Goal: Navigation & Orientation: Find specific page/section

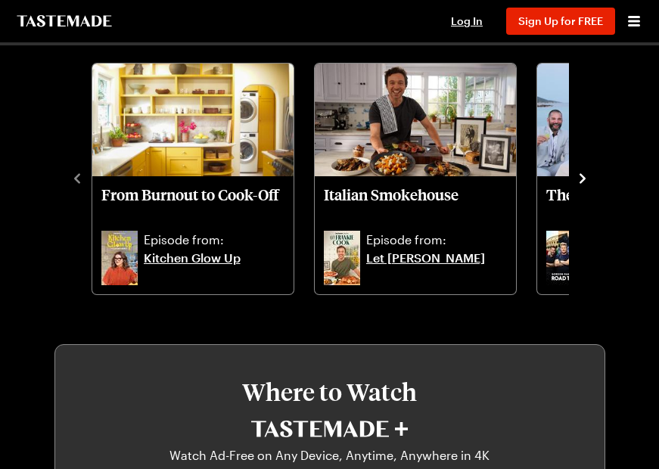
scroll to position [521, 0]
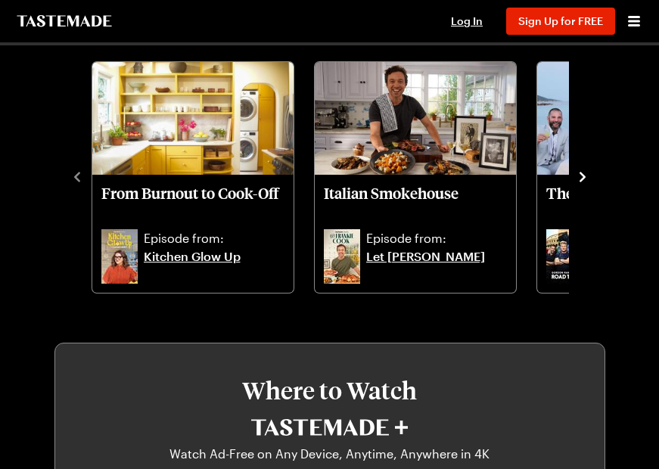
click at [586, 175] on icon "navigate to next item" at bounding box center [582, 176] width 15 height 15
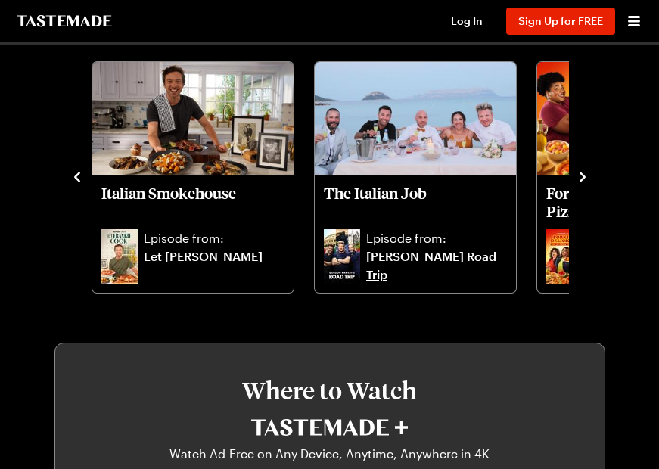
click at [586, 175] on icon "navigate to next item" at bounding box center [582, 176] width 15 height 15
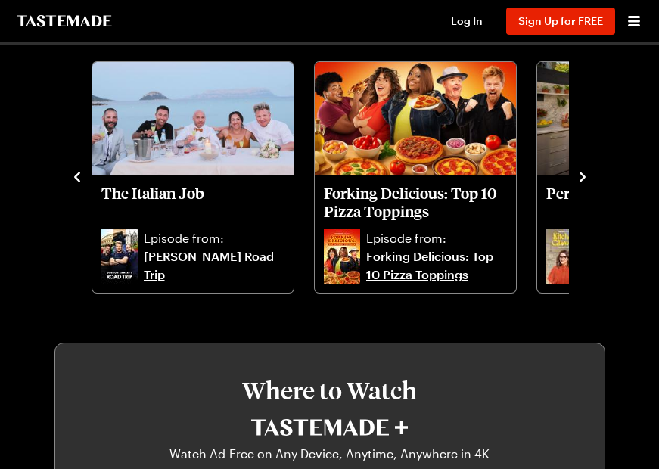
click at [586, 175] on icon "navigate to next item" at bounding box center [582, 176] width 15 height 15
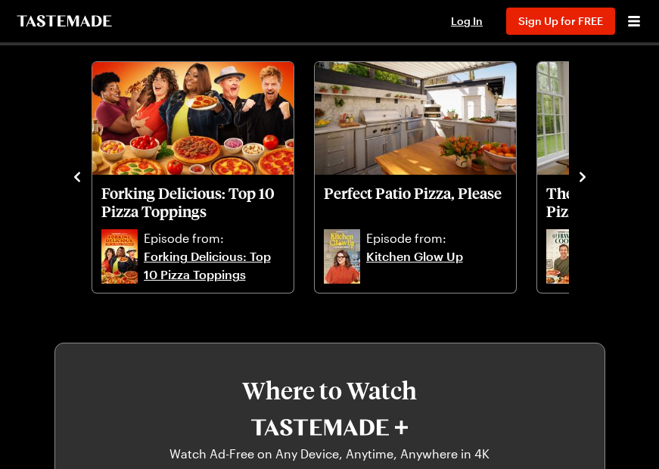
click at [586, 175] on icon "navigate to next item" at bounding box center [582, 176] width 15 height 15
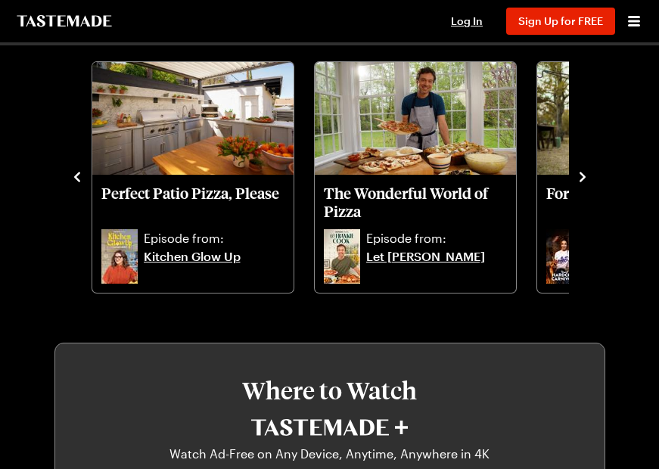
click at [586, 175] on icon "navigate to next item" at bounding box center [582, 176] width 15 height 15
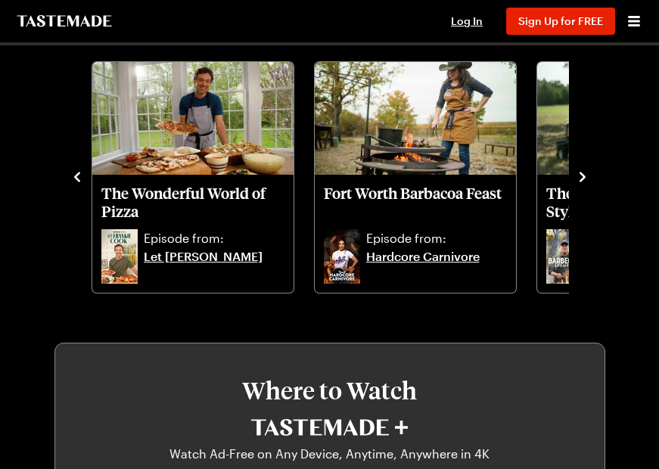
click at [586, 175] on icon "navigate to next item" at bounding box center [582, 176] width 15 height 15
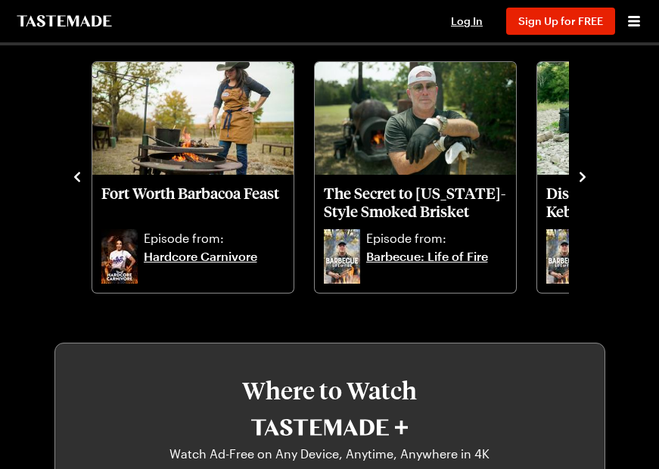
click at [586, 175] on icon "navigate to next item" at bounding box center [582, 176] width 15 height 15
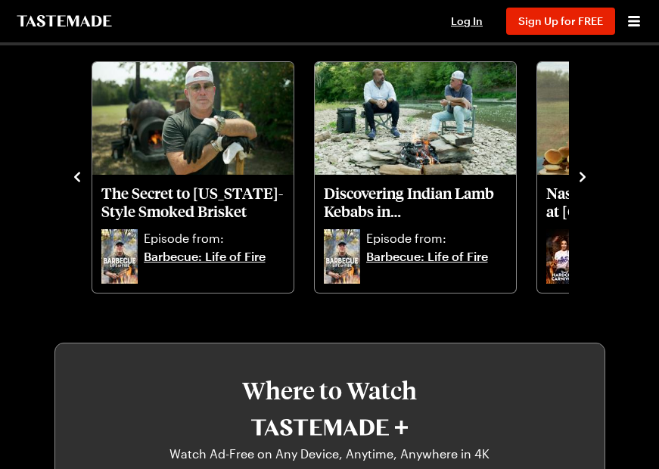
click at [586, 175] on icon "navigate to next item" at bounding box center [582, 176] width 15 height 15
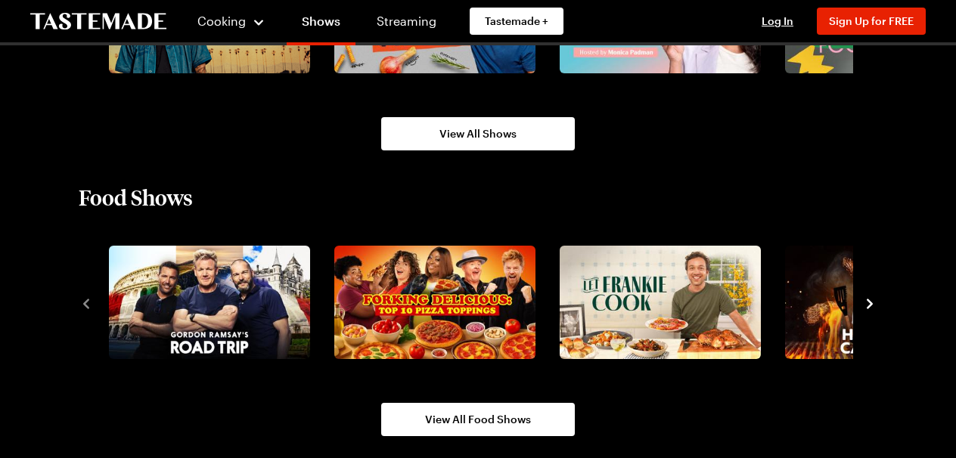
scroll to position [1183, 0]
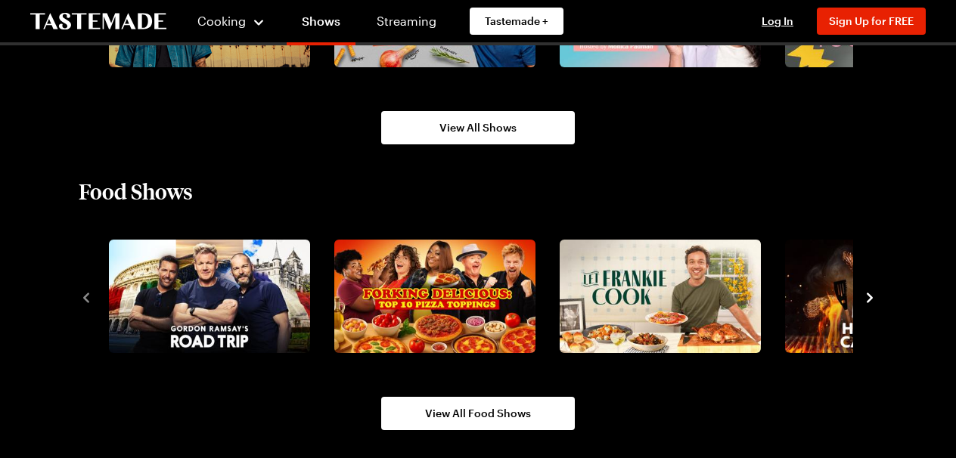
click at [658, 298] on icon "navigate to next item" at bounding box center [870, 298] width 15 height 15
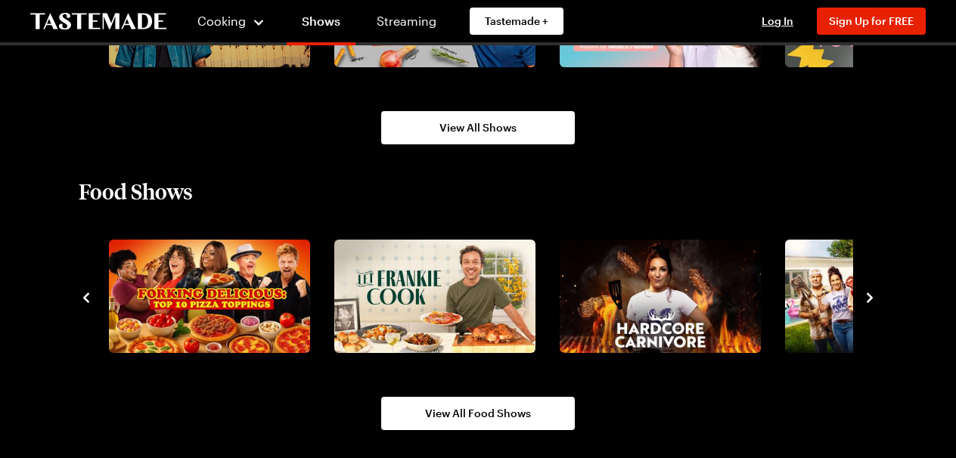
click at [658, 298] on icon "navigate to next item" at bounding box center [870, 298] width 15 height 15
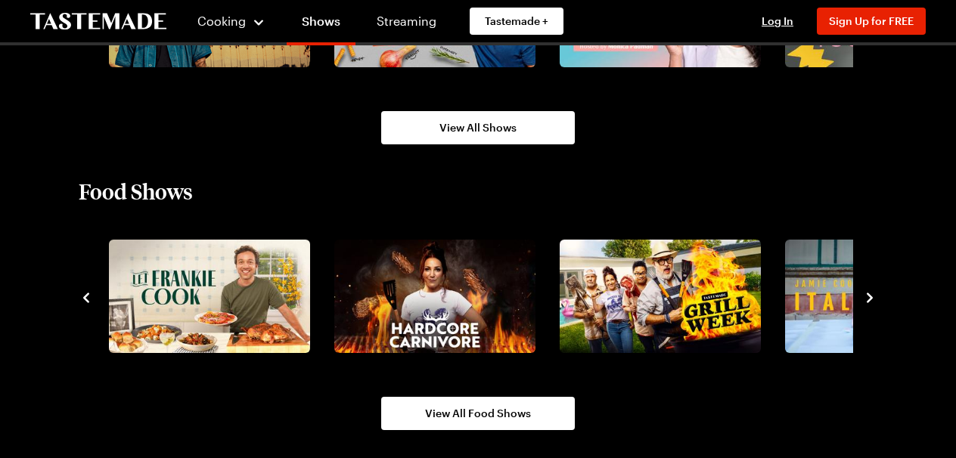
click at [658, 298] on icon "navigate to next item" at bounding box center [870, 298] width 15 height 15
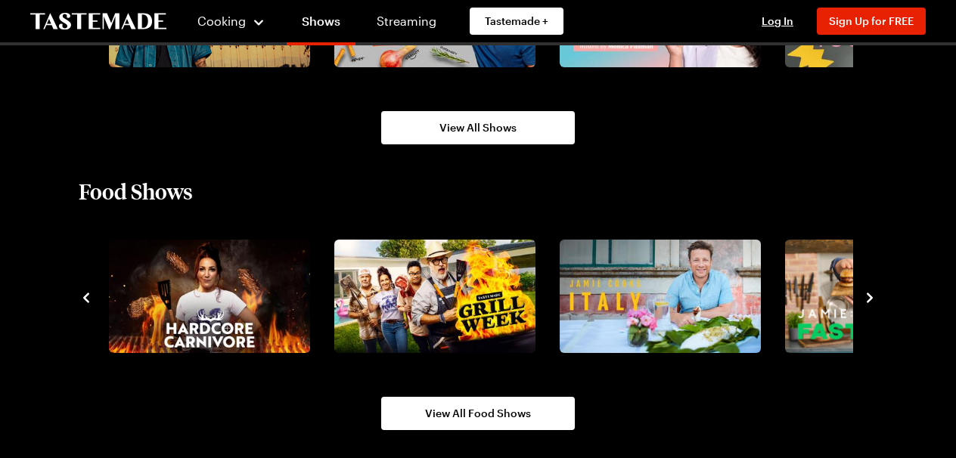
click at [658, 298] on icon "navigate to next item" at bounding box center [870, 298] width 15 height 15
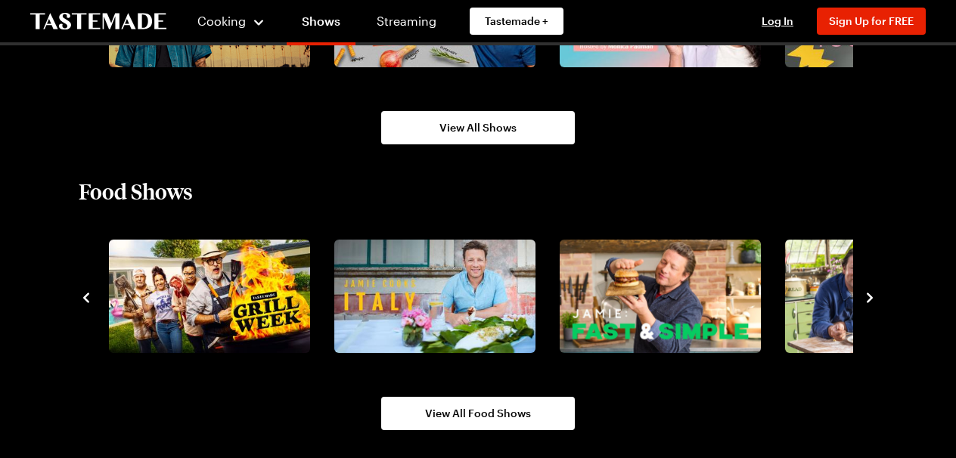
click at [658, 298] on icon "navigate to next item" at bounding box center [870, 298] width 15 height 15
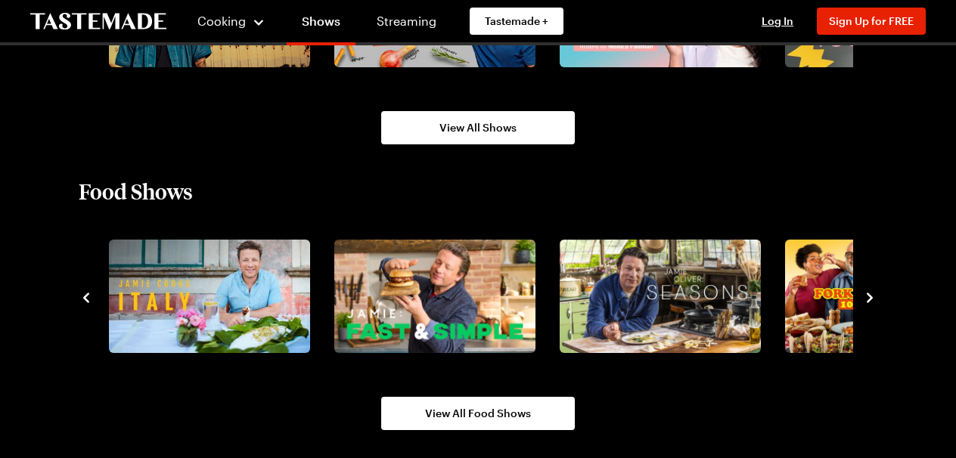
click at [658, 298] on icon "navigate to next item" at bounding box center [870, 298] width 15 height 15
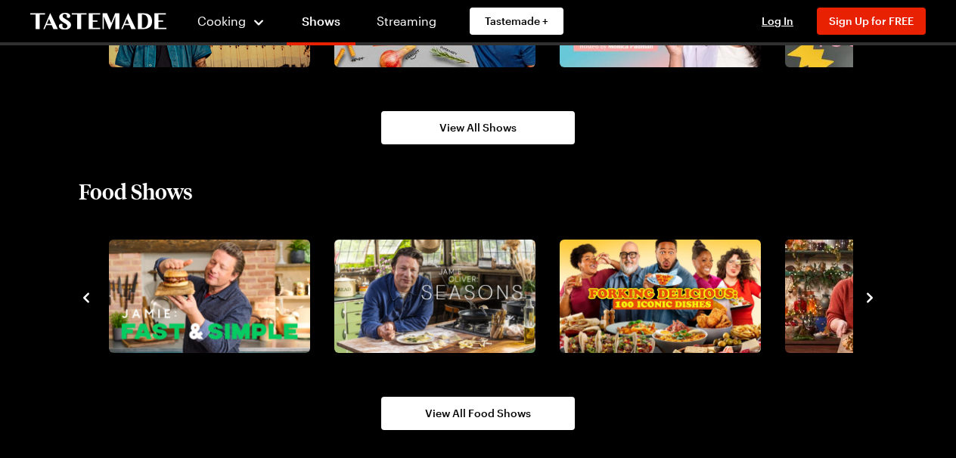
click at [658, 298] on icon "navigate to next item" at bounding box center [870, 298] width 15 height 15
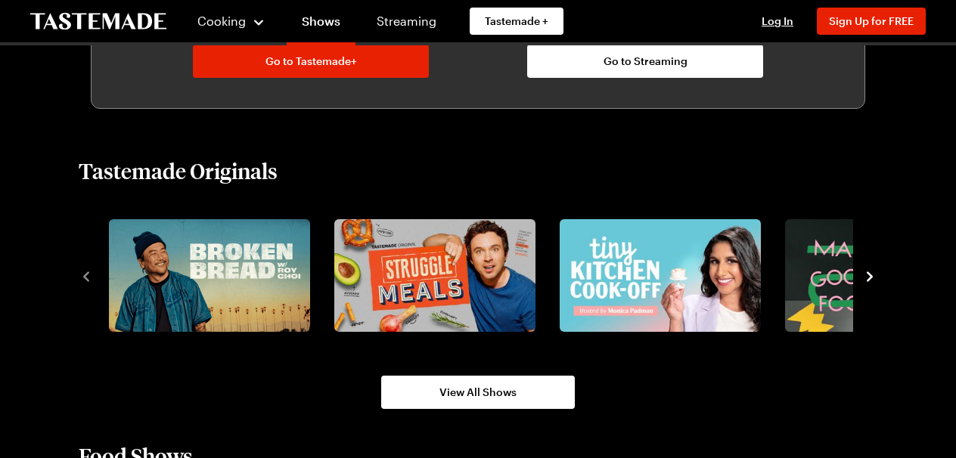
scroll to position [873, 0]
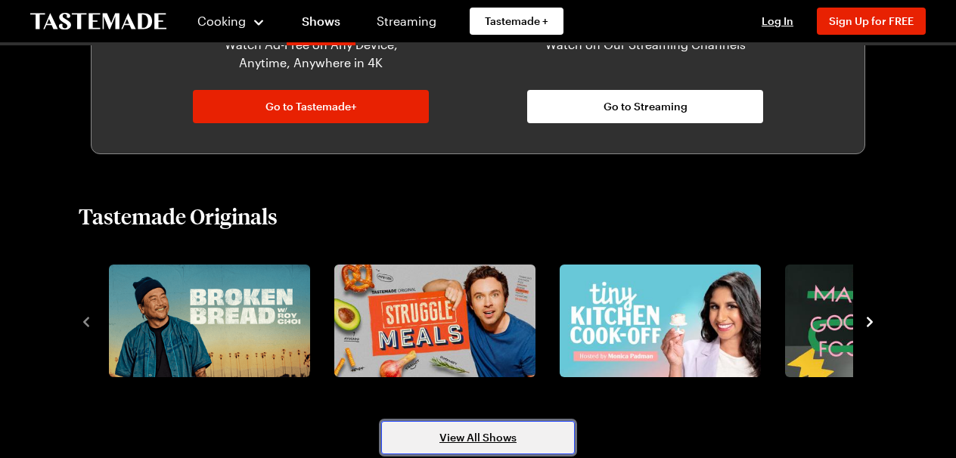
click at [535, 428] on link "View All Shows" at bounding box center [478, 437] width 194 height 33
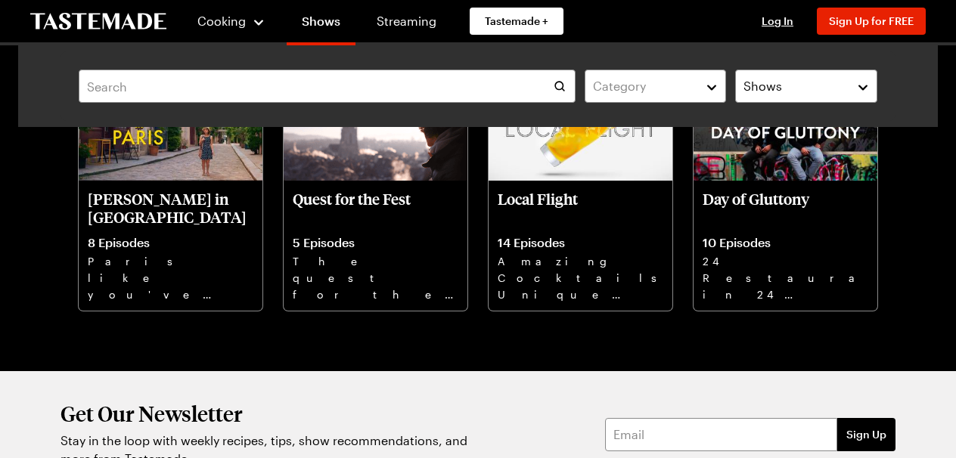
scroll to position [7665, 0]
